Goal: Ask a question

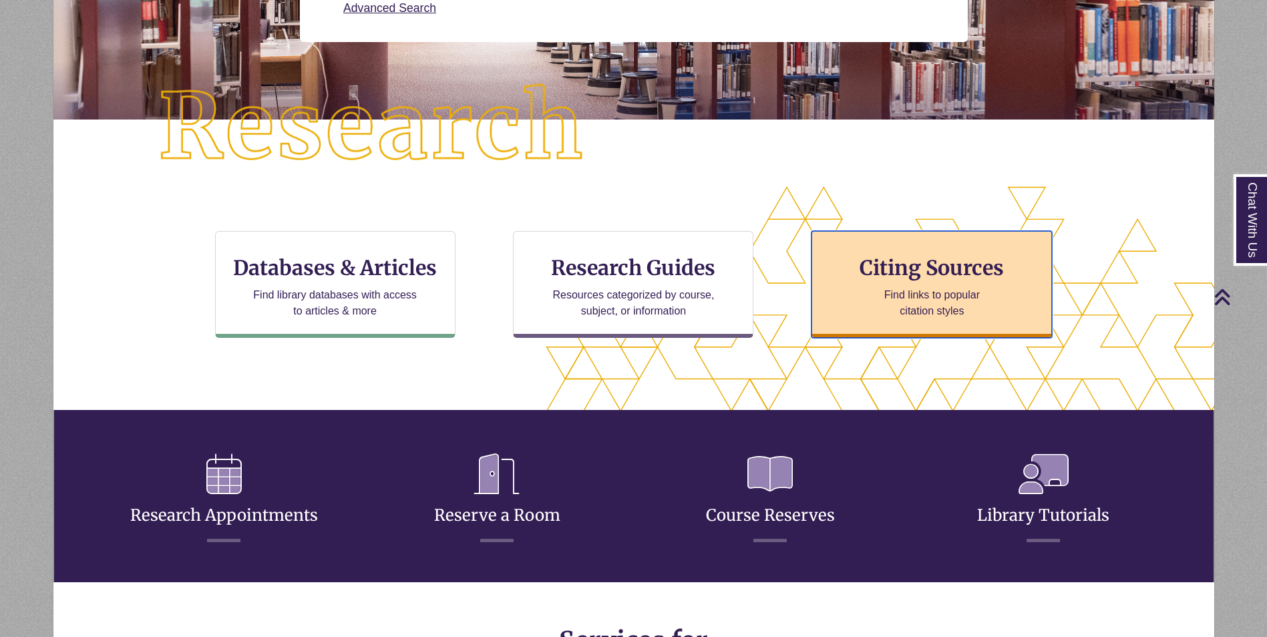
click at [912, 301] on p "Find links to popular citation styles" at bounding box center [932, 303] width 130 height 32
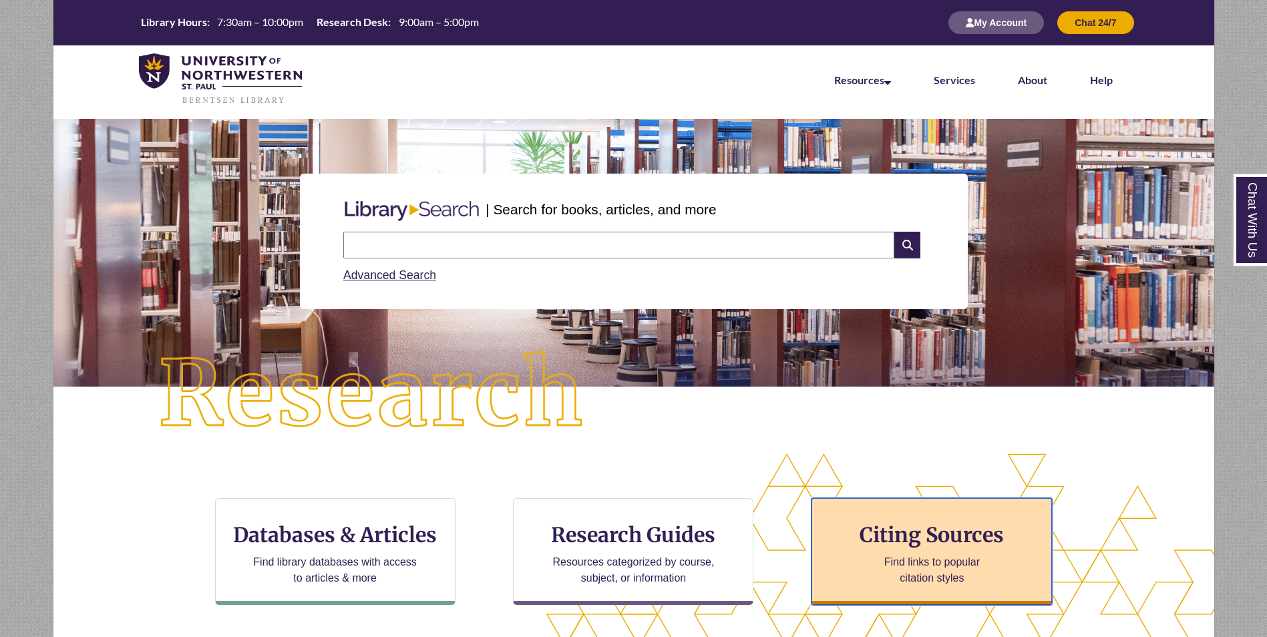
click at [903, 521] on div "Citing Sources Find links to popular citation styles" at bounding box center [932, 551] width 240 height 107
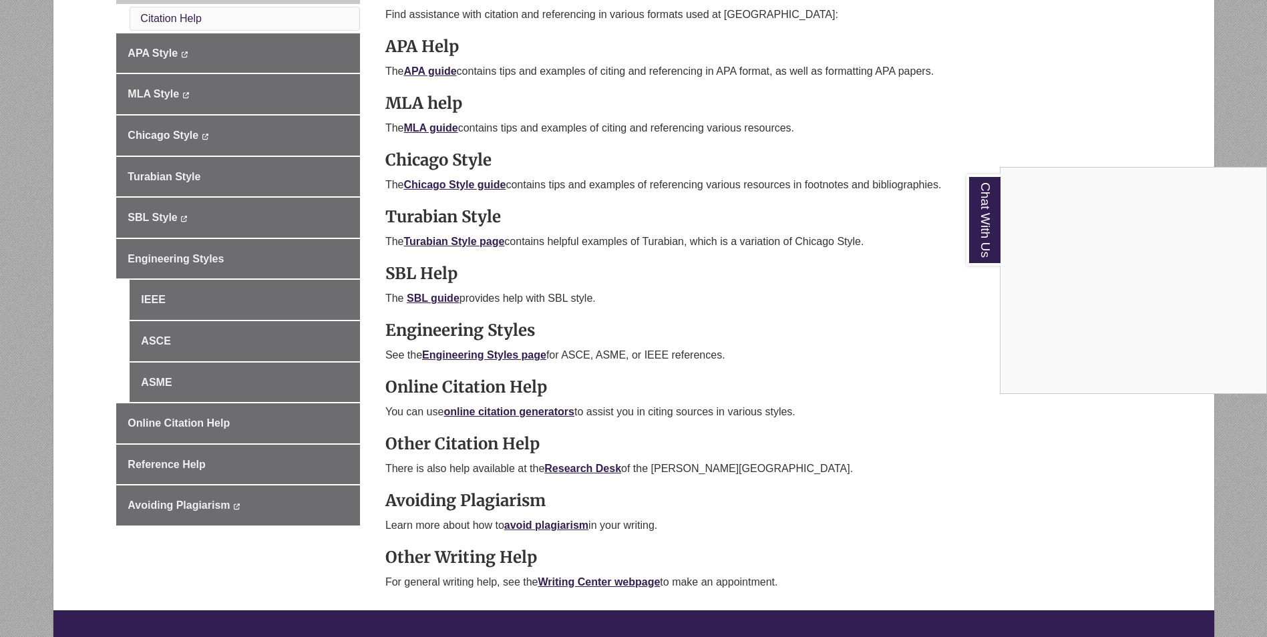
scroll to position [468, 0]
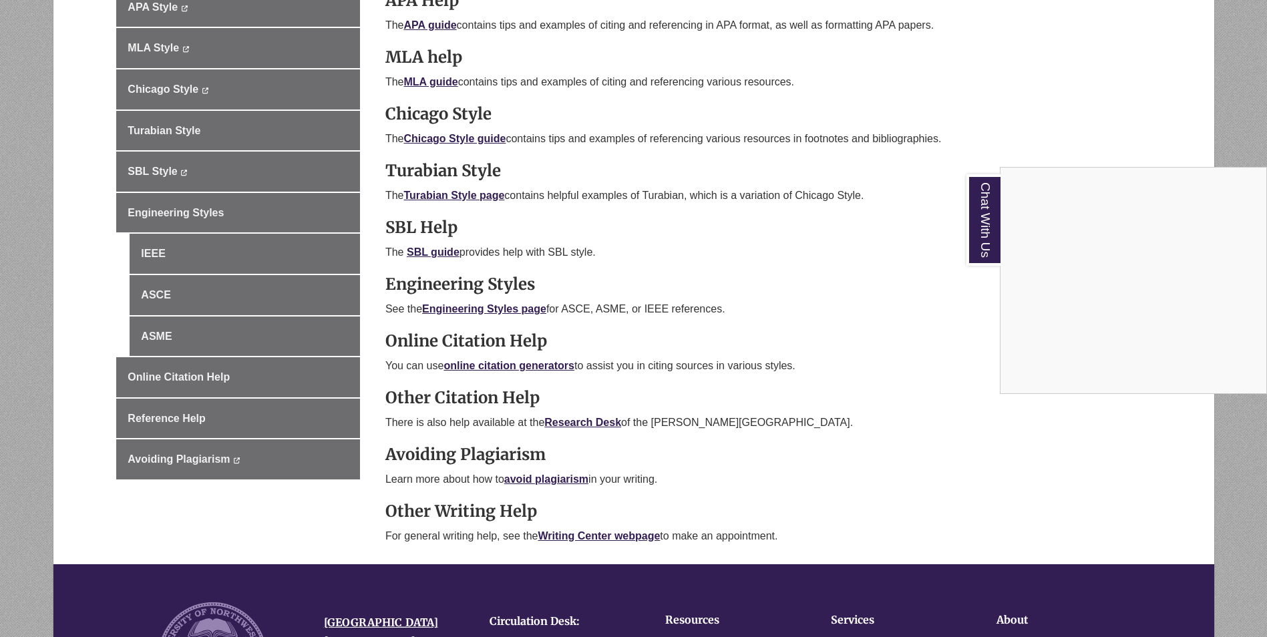
click at [589, 427] on div "Chat With Us" at bounding box center [633, 318] width 1267 height 637
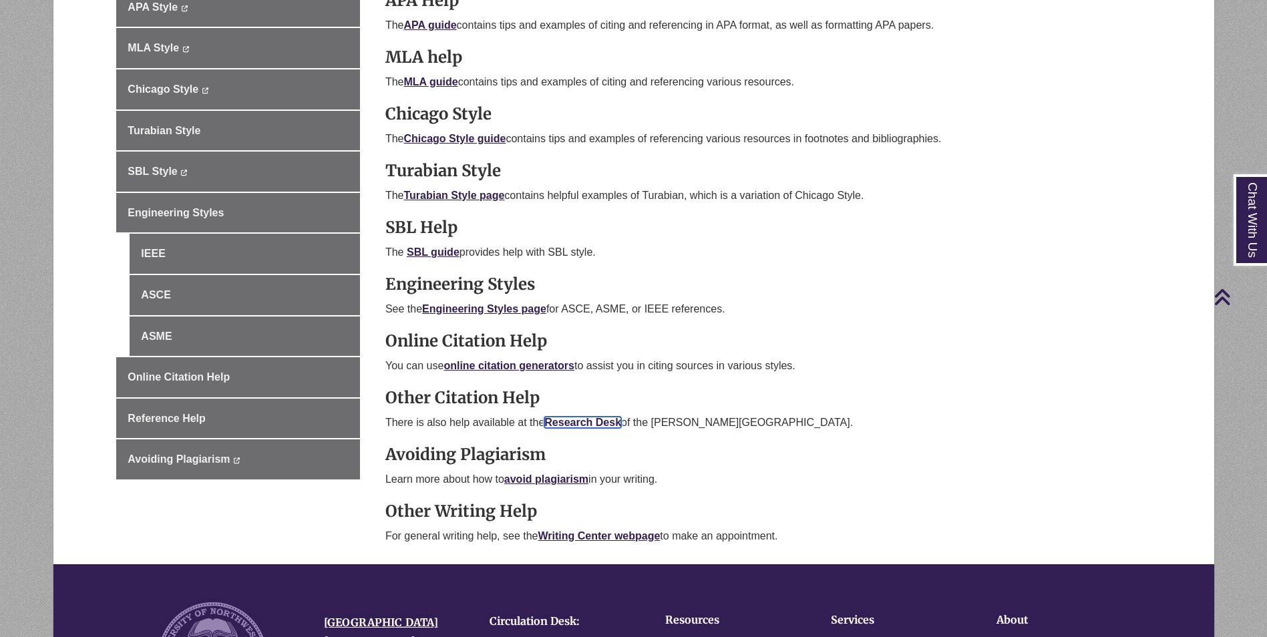
click at [589, 419] on b "Research Desk" at bounding box center [582, 422] width 77 height 11
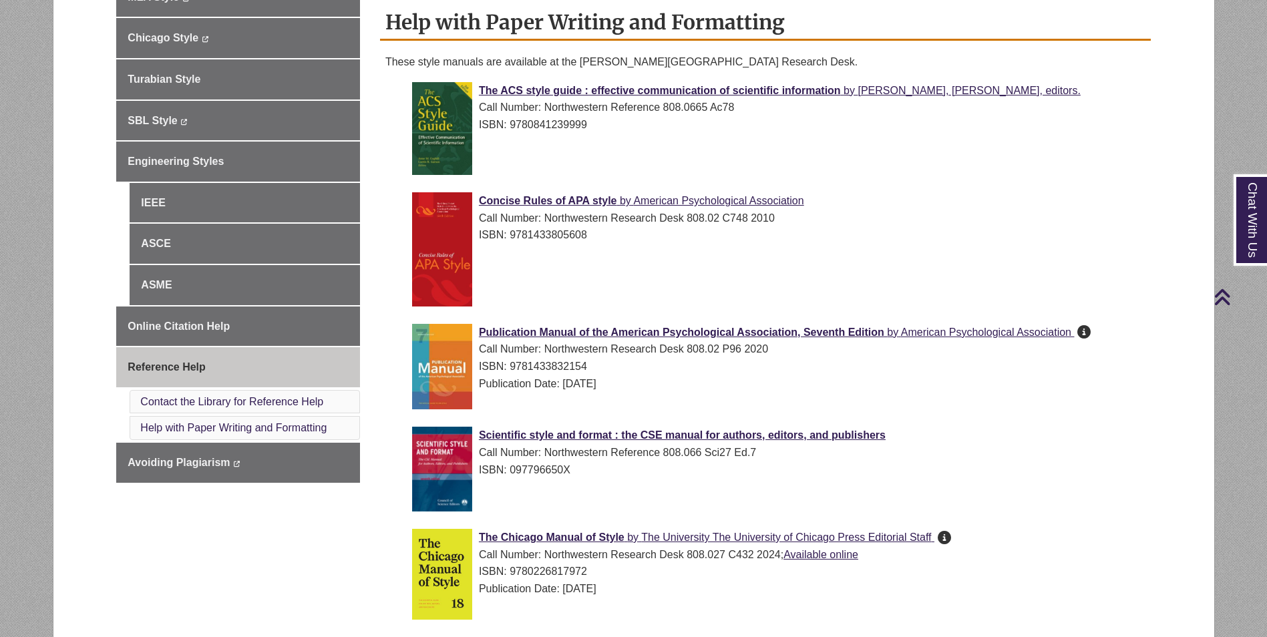
scroll to position [534, 0]
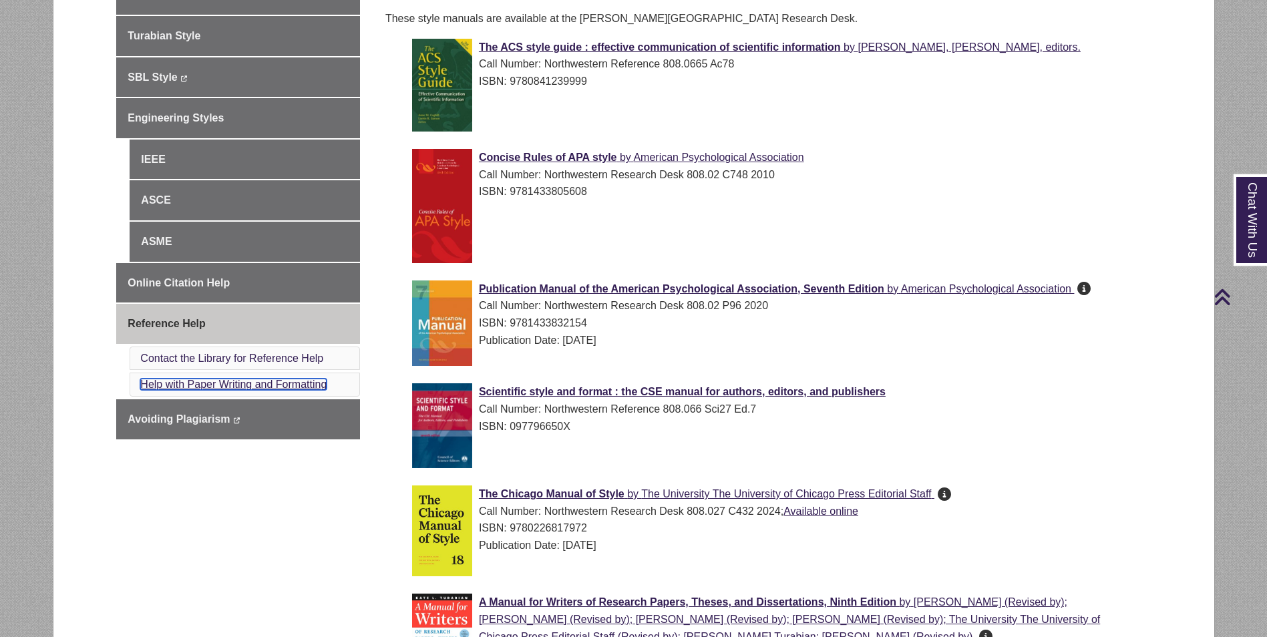
click at [276, 381] on link "Help with Paper Writing and Formatting" at bounding box center [233, 384] width 186 height 11
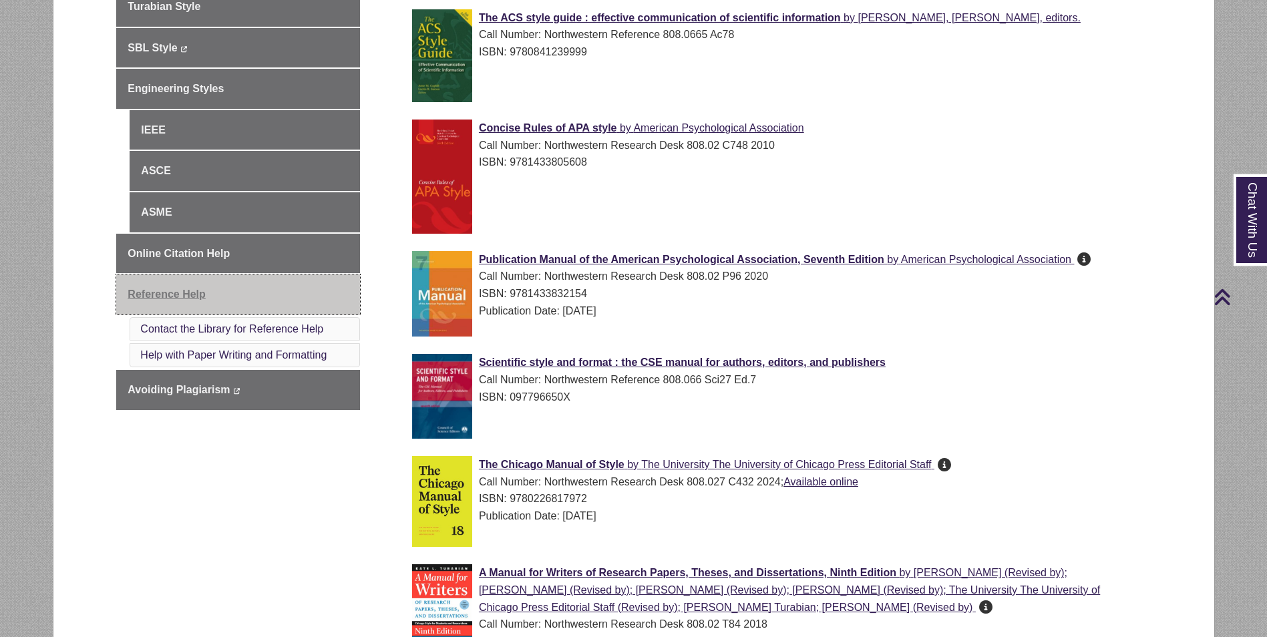
scroll to position [563, 0]
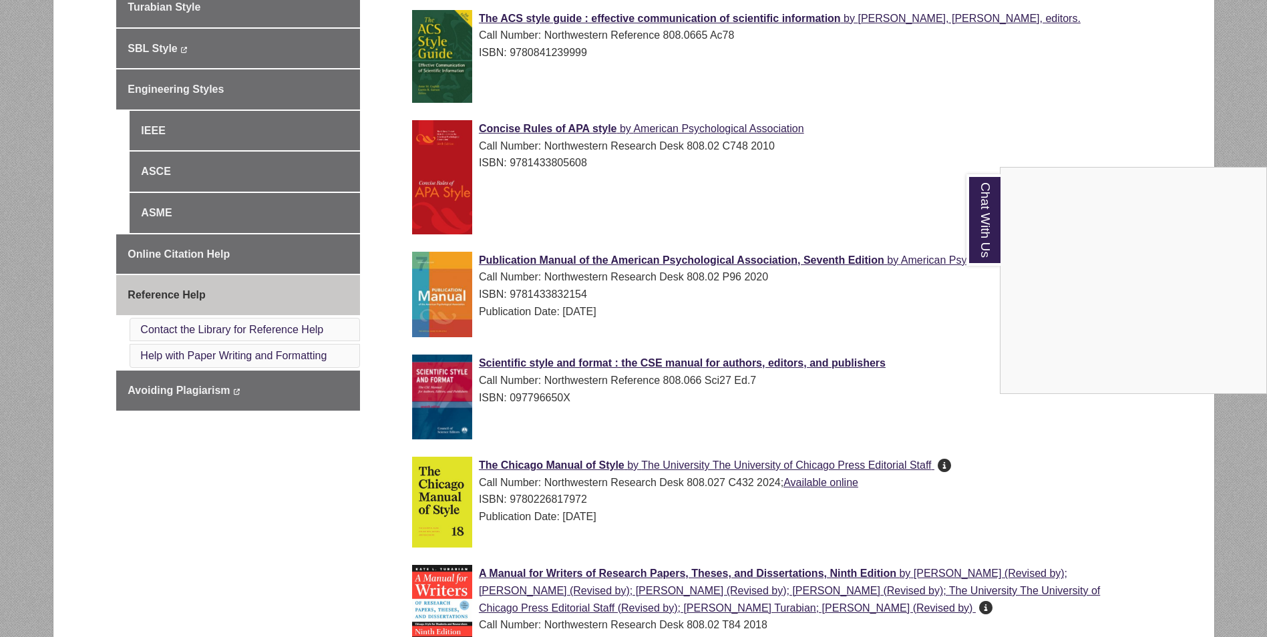
click at [268, 330] on div "Chat With Us" at bounding box center [633, 318] width 1267 height 637
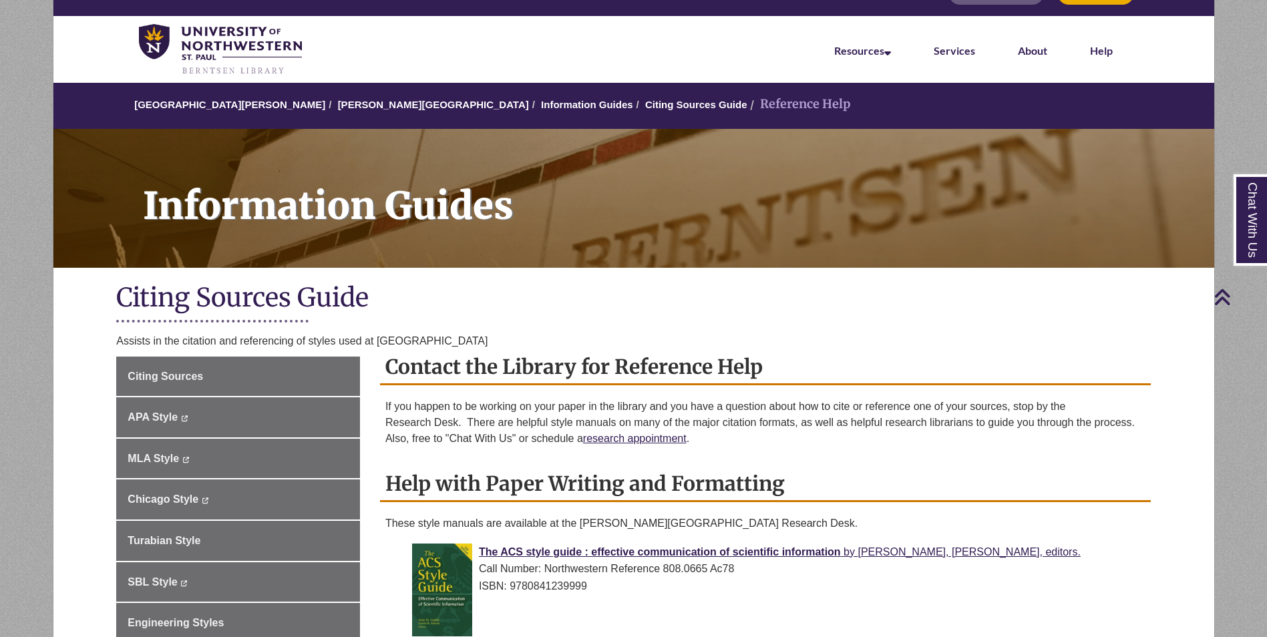
scroll to position [29, 0]
click at [955, 51] on link "Services" at bounding box center [954, 52] width 41 height 15
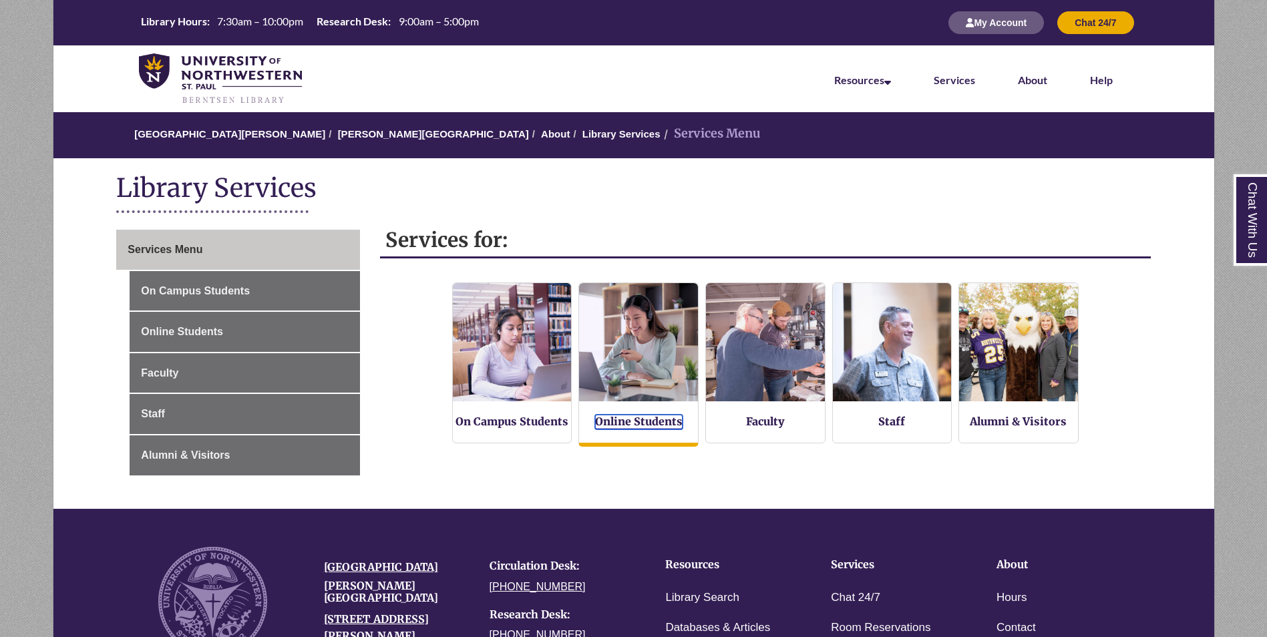
click at [635, 424] on link "Online Students" at bounding box center [639, 422] width 88 height 15
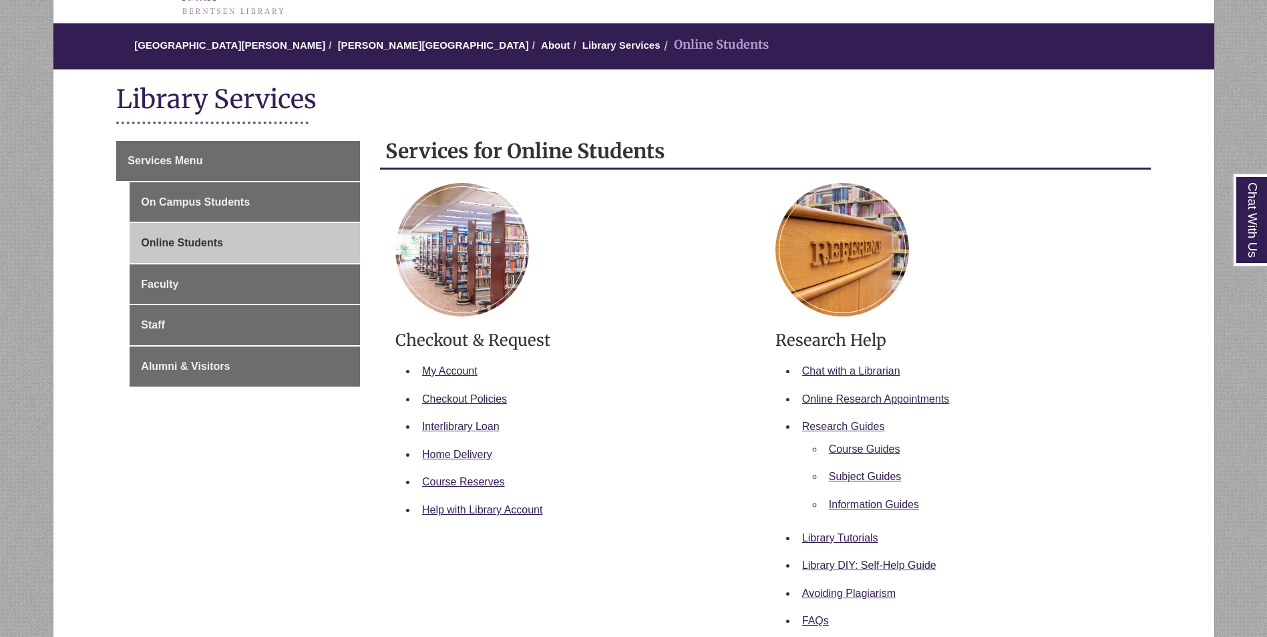
scroll to position [134, 0]
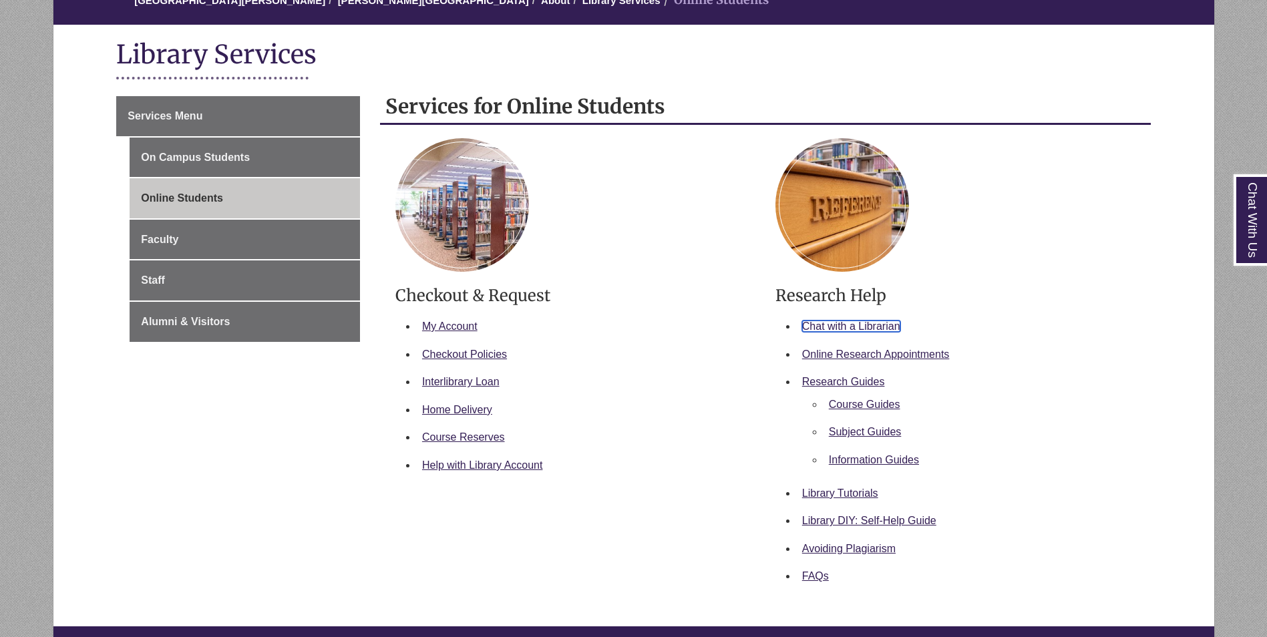
click at [834, 328] on link "Chat with a Librarian" at bounding box center [851, 326] width 98 height 11
